Goal: Information Seeking & Learning: Understand process/instructions

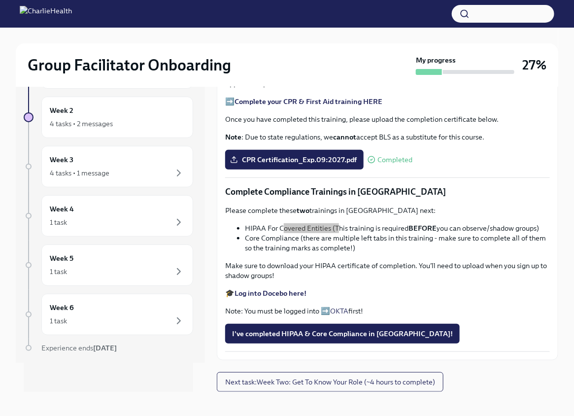
scroll to position [16, 0]
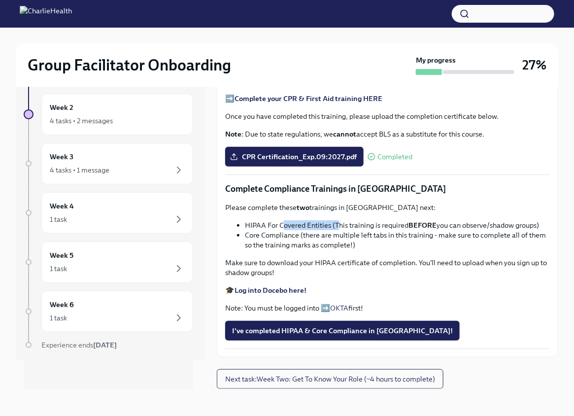
click at [265, 289] on strong "Log into Docebo here!" at bounding box center [271, 290] width 72 height 9
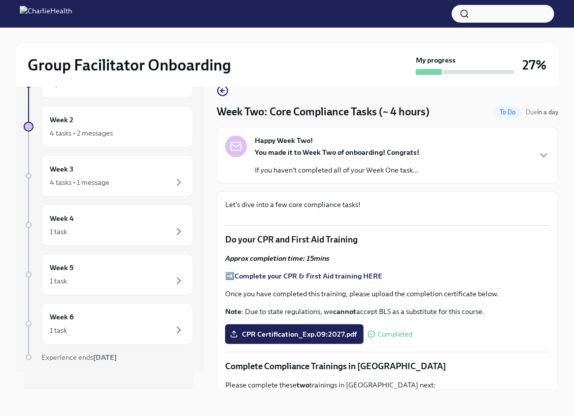
scroll to position [0, 0]
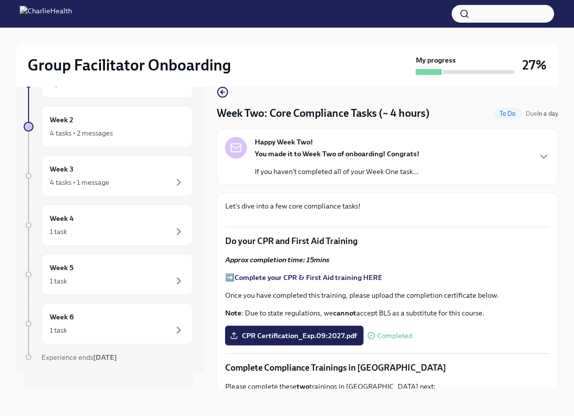
click at [307, 167] on p "If you haven't completed all of your Week One task..." at bounding box center [337, 172] width 165 height 10
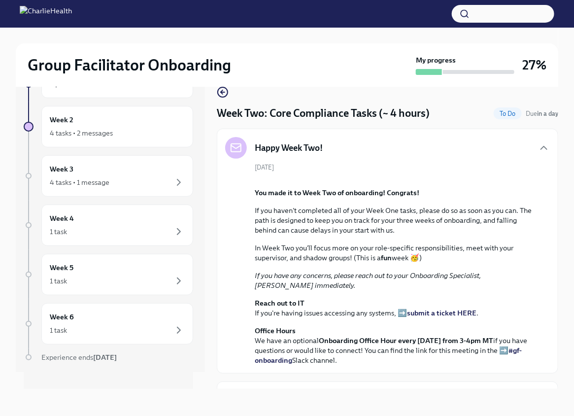
click at [353, 141] on div "Happy Week Two!" at bounding box center [387, 148] width 325 height 22
click at [538, 146] on icon "button" at bounding box center [544, 148] width 12 height 12
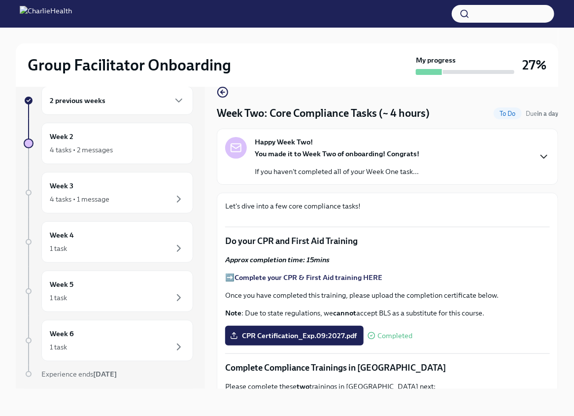
click at [105, 111] on div "2 previous weeks" at bounding box center [117, 100] width 152 height 29
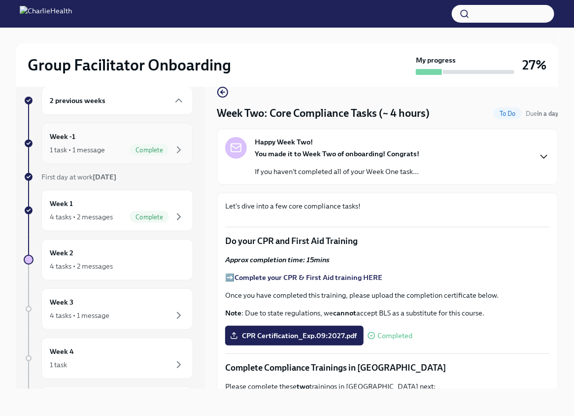
click at [108, 146] on div "1 task • 1 message Complete" at bounding box center [117, 150] width 135 height 12
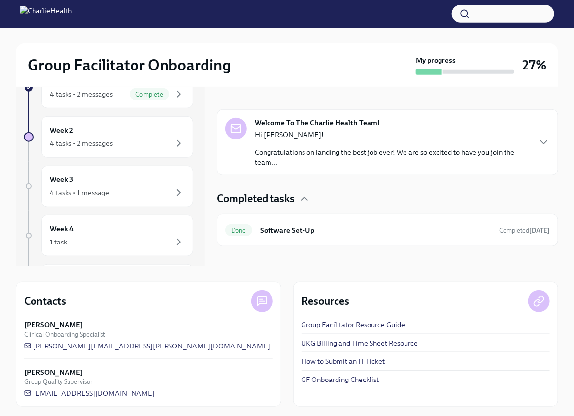
scroll to position [141, 0]
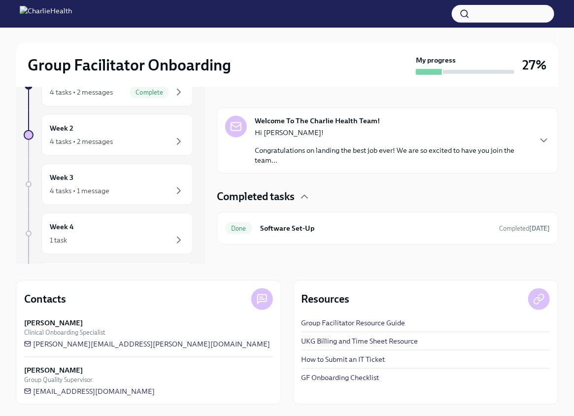
click at [320, 148] on p "Congratulations on landing the best job ever! We are so excited to have you joi…" at bounding box center [392, 155] width 275 height 20
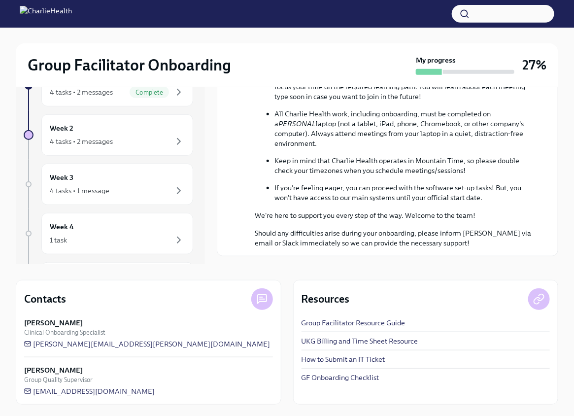
scroll to position [439, 0]
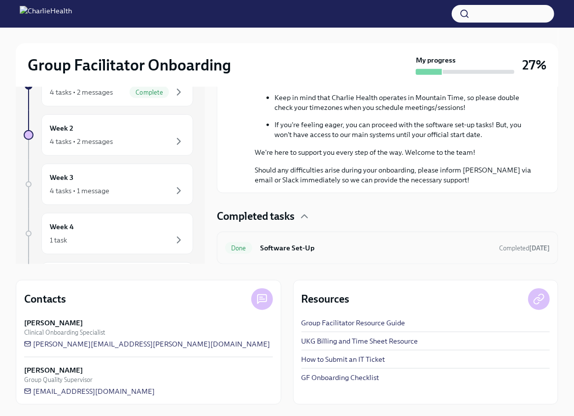
click at [318, 250] on h6 "Software Set-Up" at bounding box center [375, 247] width 231 height 11
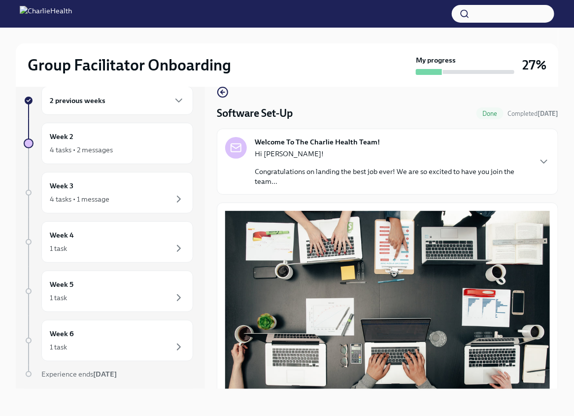
scroll to position [230, 0]
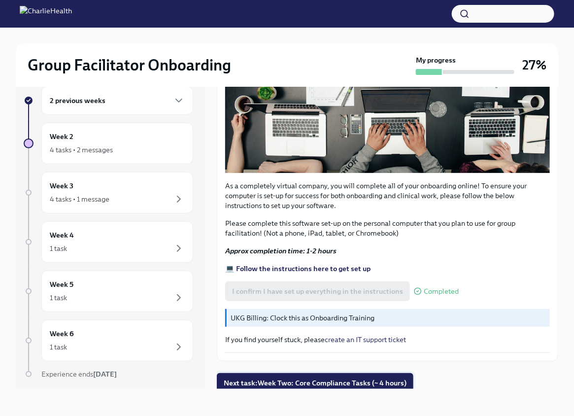
click at [295, 378] on span "Next task : Week Two: Core Compliance Tasks (~ 4 hours)" at bounding box center [315, 383] width 183 height 10
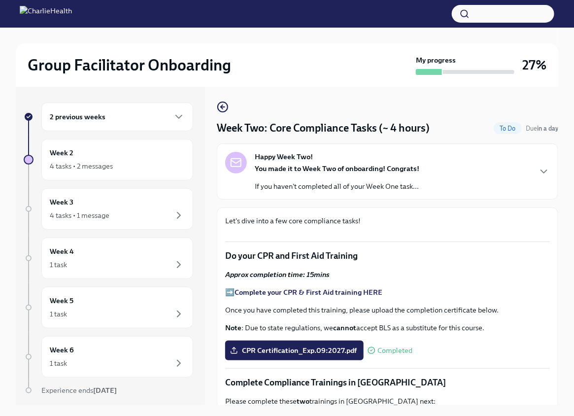
click at [132, 119] on div "2 previous weeks" at bounding box center [117, 117] width 135 height 12
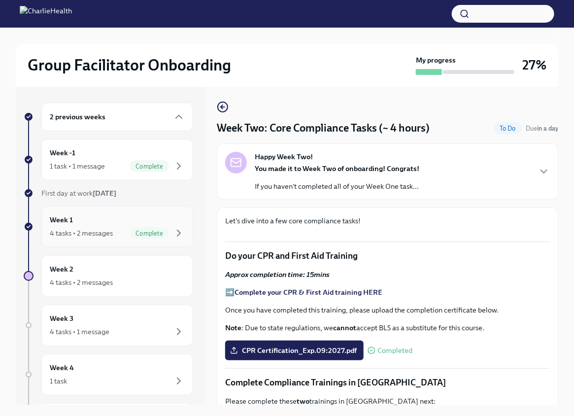
click at [121, 220] on div "Week 1 4 tasks • 2 messages Complete" at bounding box center [117, 226] width 135 height 25
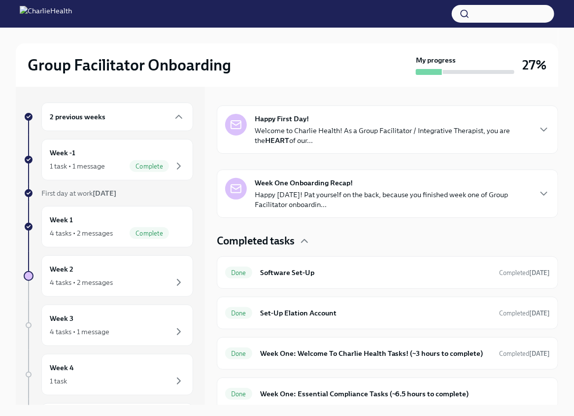
scroll to position [147, 0]
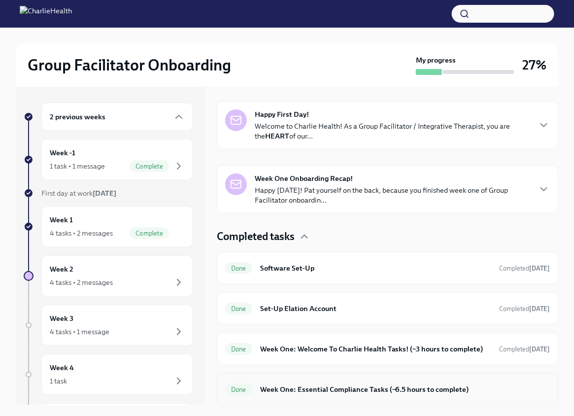
click at [345, 390] on h6 "Week One: Essential Compliance Tasks (~6.5 hours to complete)" at bounding box center [405, 389] width 290 height 11
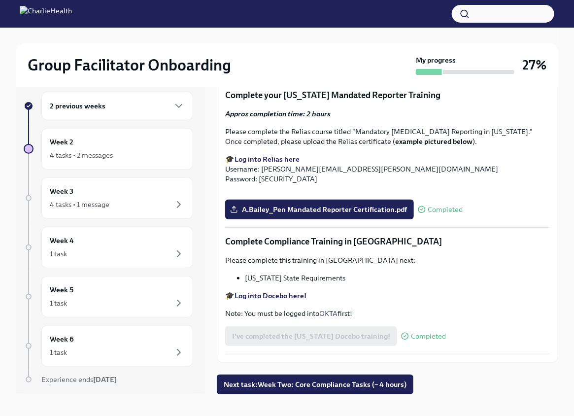
scroll to position [16, 0]
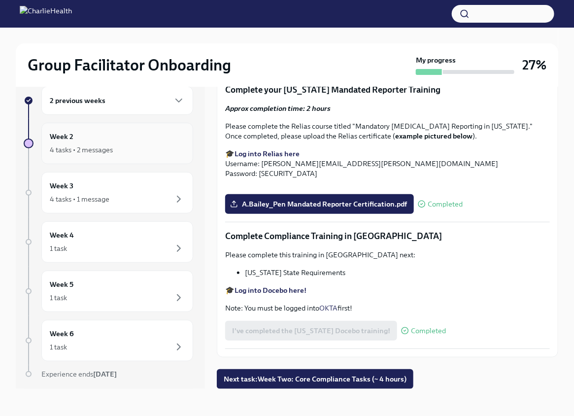
click at [118, 149] on div "4 tasks • 2 messages" at bounding box center [117, 150] width 135 height 12
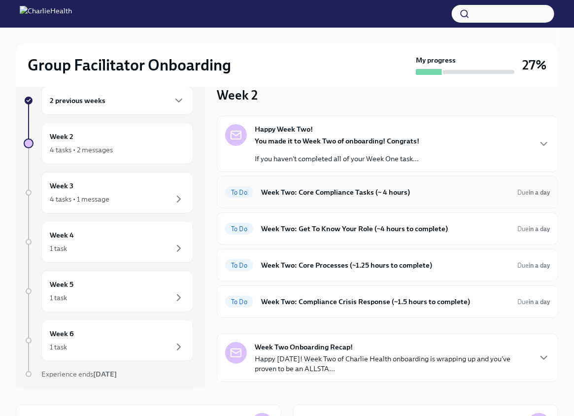
click at [307, 192] on h6 "Week Two: Core Compliance Tasks (~ 4 hours)" at bounding box center [385, 192] width 248 height 11
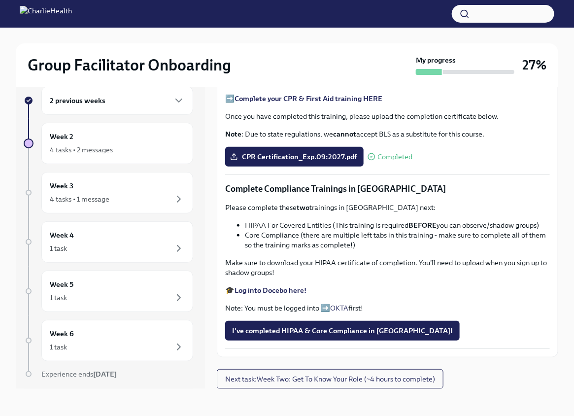
scroll to position [497, 0]
